Goal: Task Accomplishment & Management: Complete application form

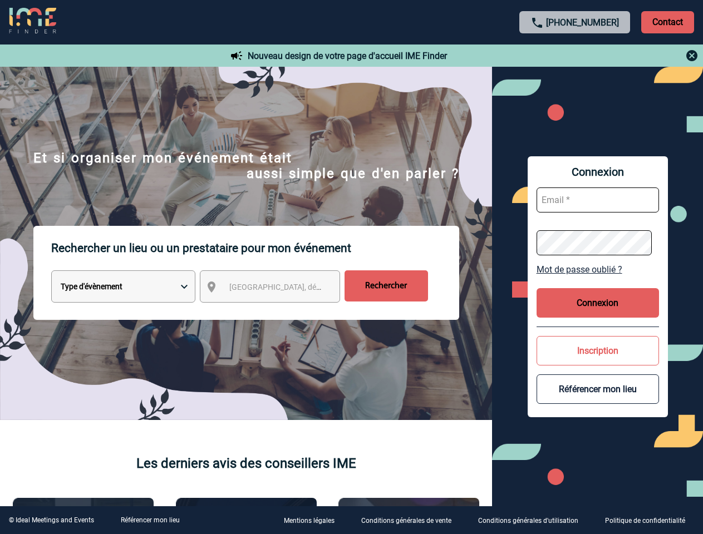
click at [351, 267] on p "Rechercher un lieu ou un prestataire pour mon événement" at bounding box center [255, 248] width 408 height 45
click at [668, 22] on p "Contact" at bounding box center [667, 22] width 53 height 22
click at [575, 56] on div at bounding box center [576, 55] width 248 height 13
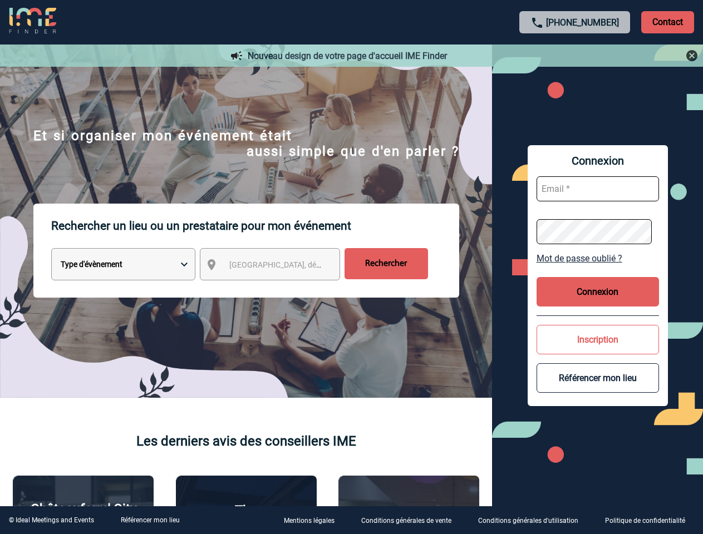
click at [280, 289] on div at bounding box center [318, 242] width 637 height 485
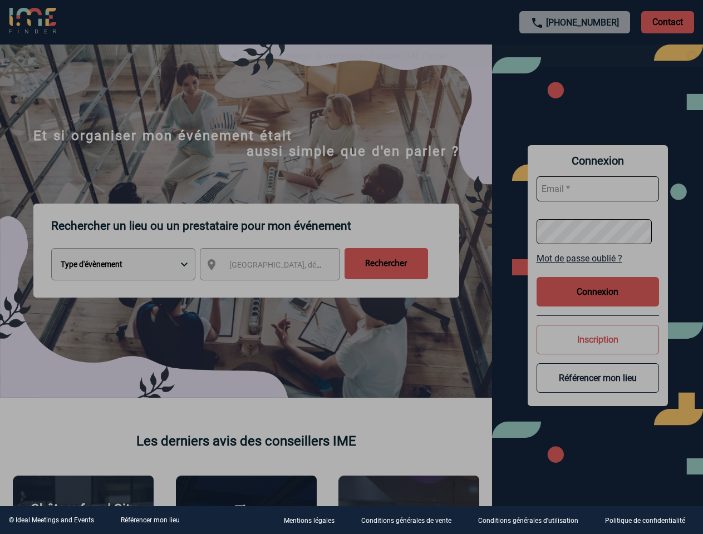
click at [598, 269] on div at bounding box center [351, 267] width 703 height 534
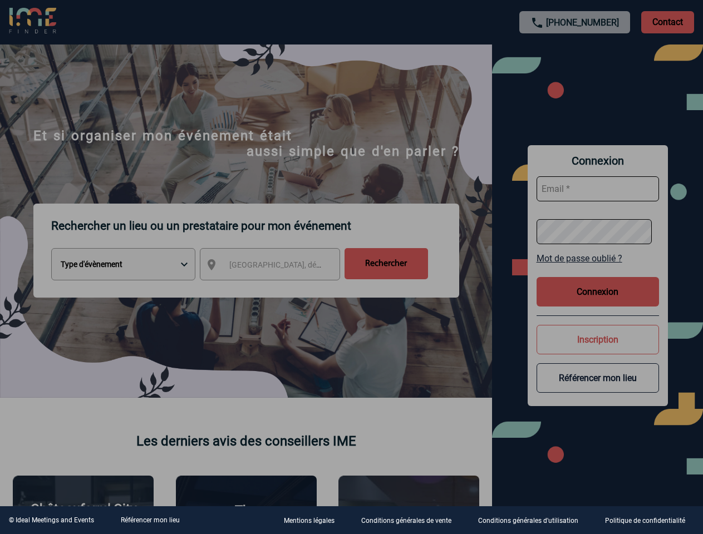
click at [598, 303] on div at bounding box center [351, 267] width 703 height 534
click at [598, 351] on div at bounding box center [351, 267] width 703 height 534
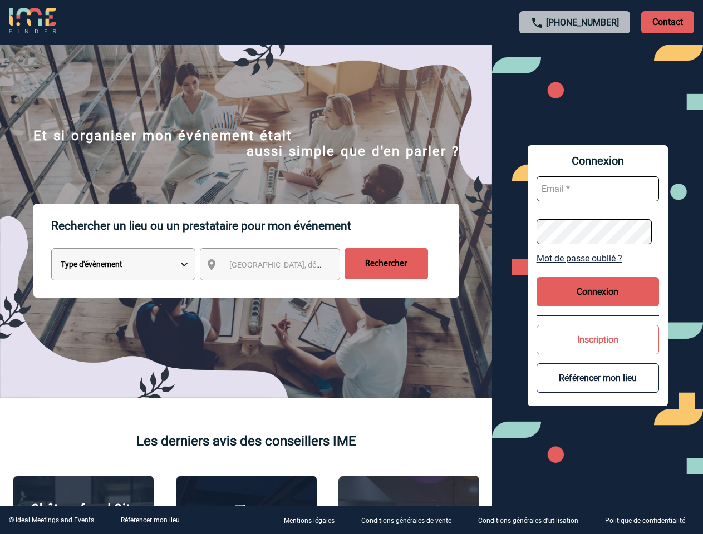
click at [598, 389] on button "Référencer mon lieu" at bounding box center [598, 379] width 122 height 30
click at [150, 521] on link "Référencer mon lieu" at bounding box center [150, 521] width 59 height 8
